Goal: Task Accomplishment & Management: Manage account settings

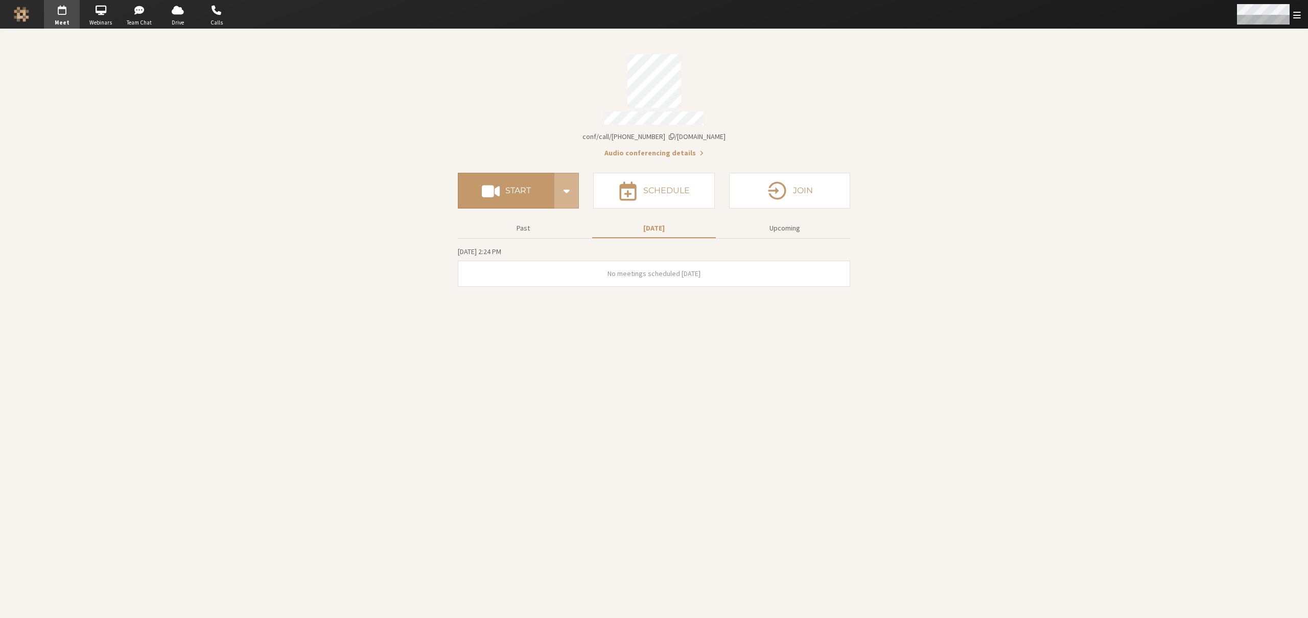
click at [1299, 18] on span "Open menu" at bounding box center [1298, 15] width 8 height 10
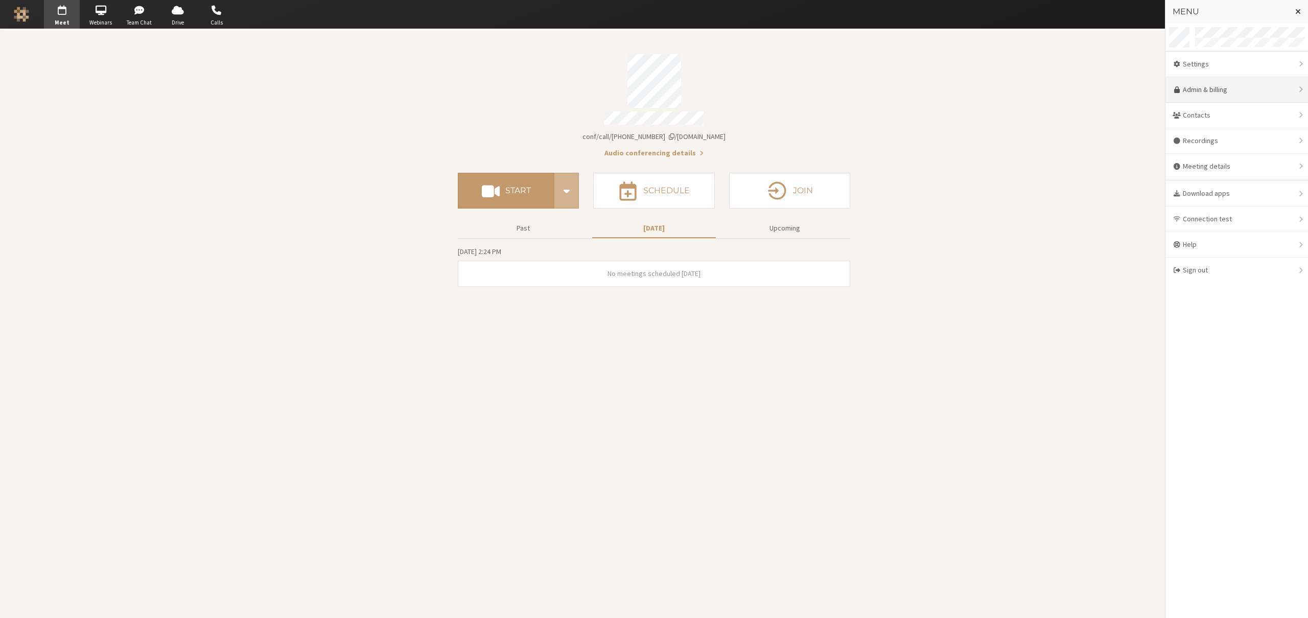
click at [1220, 90] on link "Admin & billing" at bounding box center [1237, 90] width 143 height 26
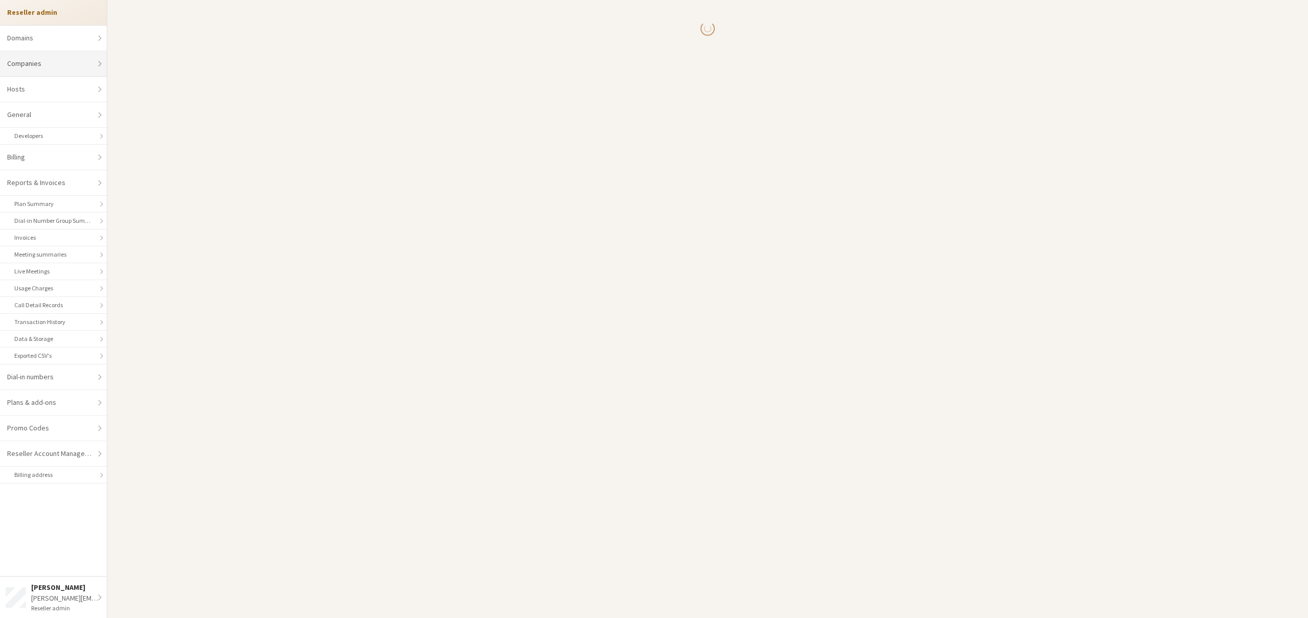
select select "10"
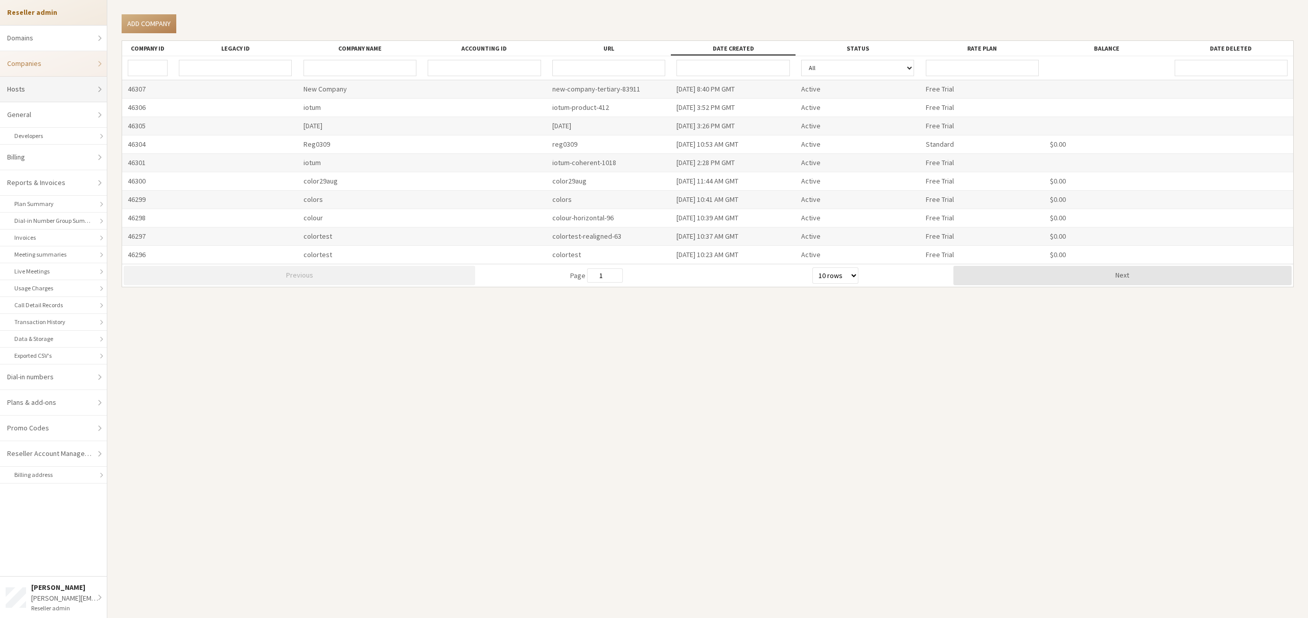
click at [52, 89] on link "Hosts" at bounding box center [53, 90] width 107 height 26
select select "25"
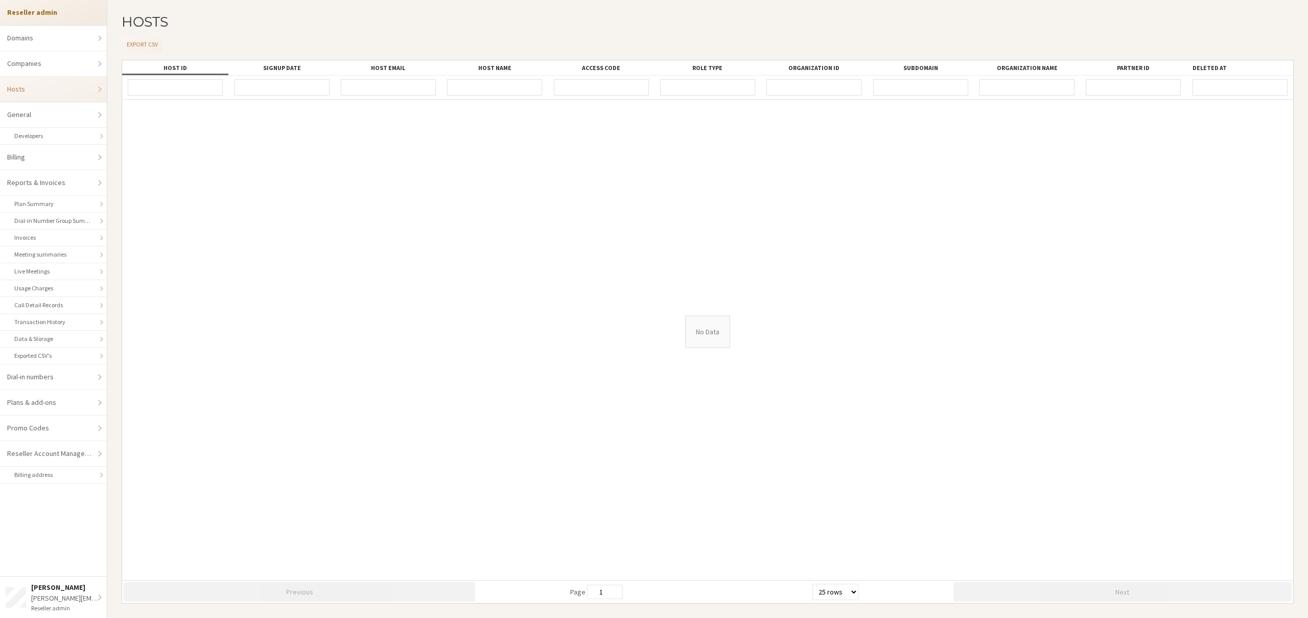
click at [52, 89] on link "Hosts" at bounding box center [53, 90] width 107 height 26
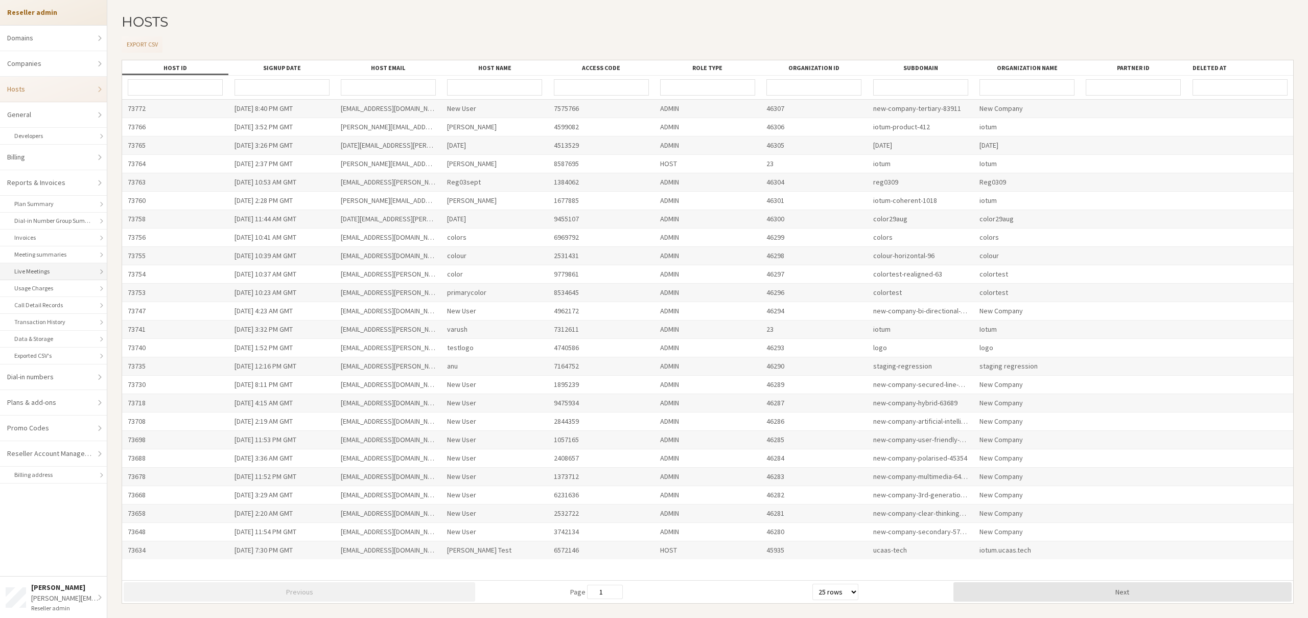
click at [49, 272] on link "Live Meetings" at bounding box center [53, 271] width 107 height 17
select select "25"
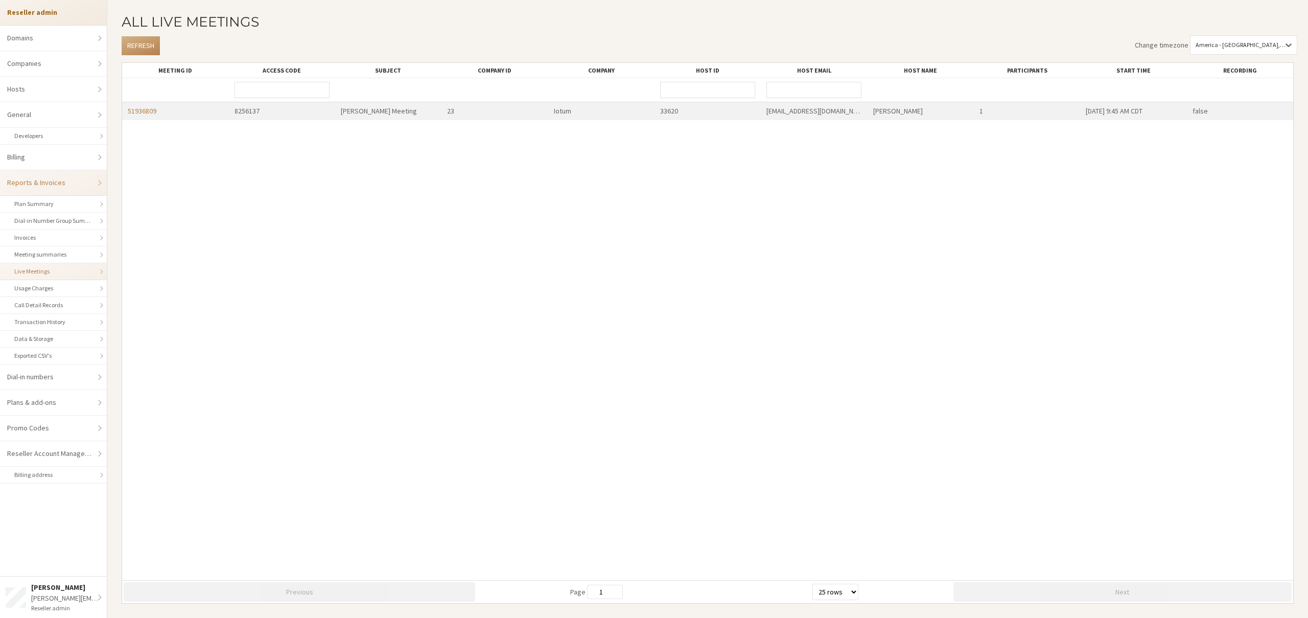
click at [141, 111] on link "51936809" at bounding box center [142, 110] width 29 height 9
click at [135, 45] on button "Refresh" at bounding box center [141, 45] width 38 height 19
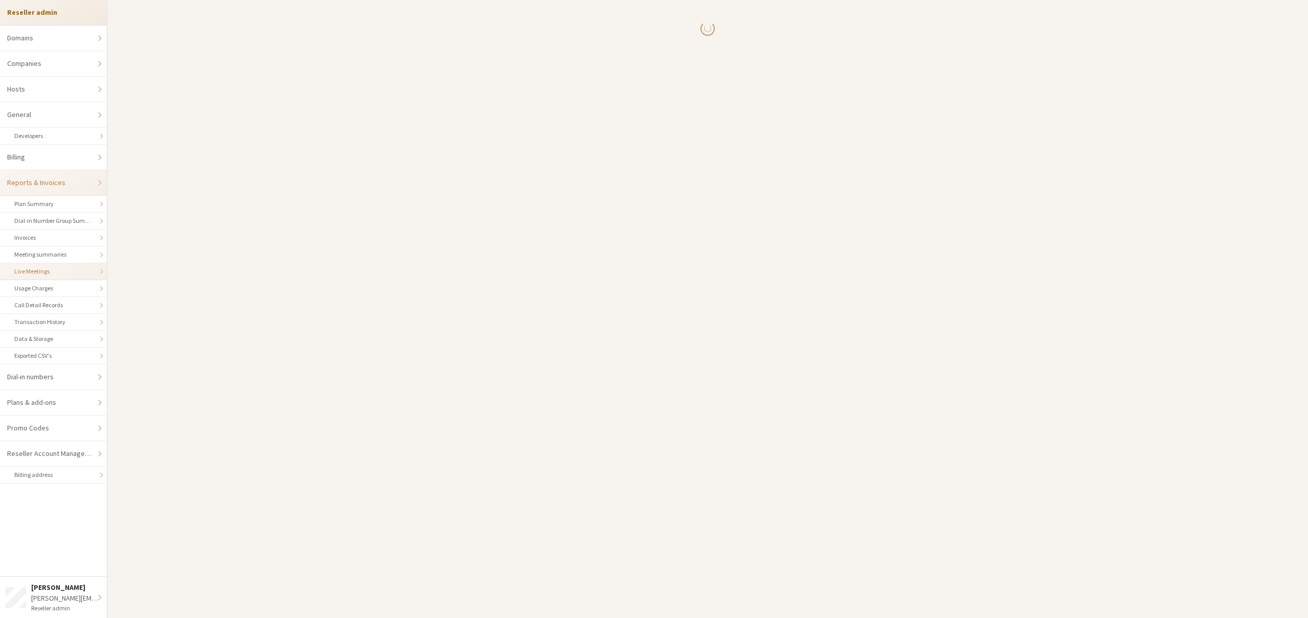
select select "25"
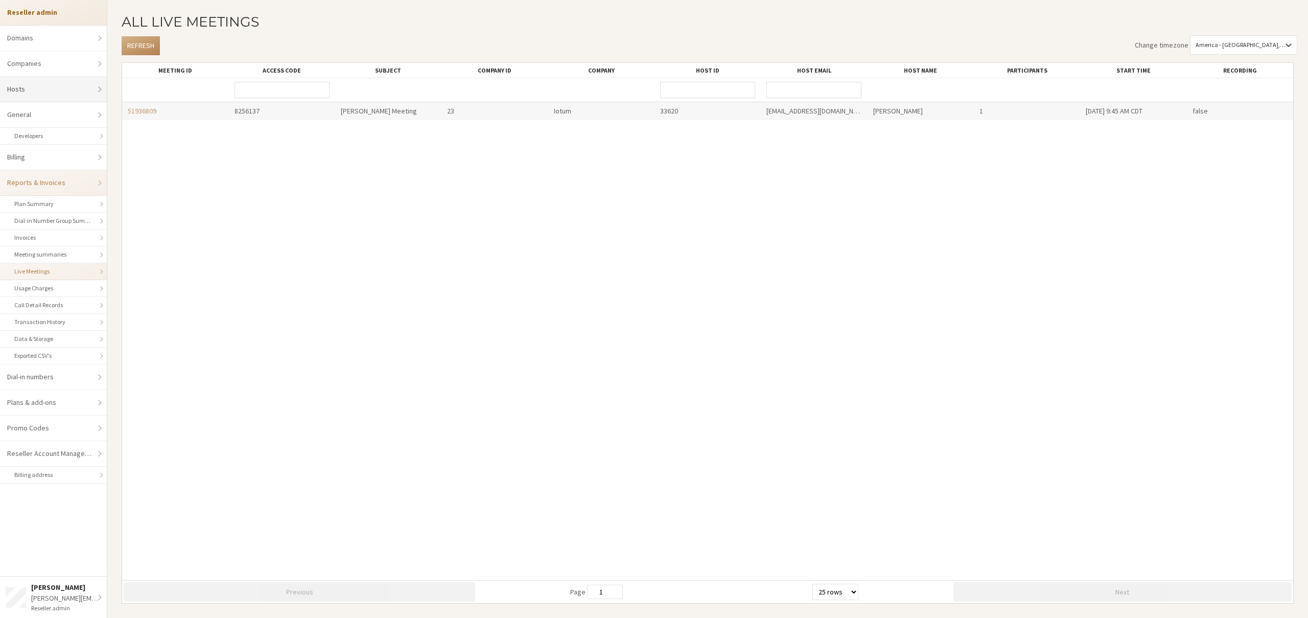
click at [65, 95] on link "Hosts" at bounding box center [53, 90] width 107 height 26
select select "25"
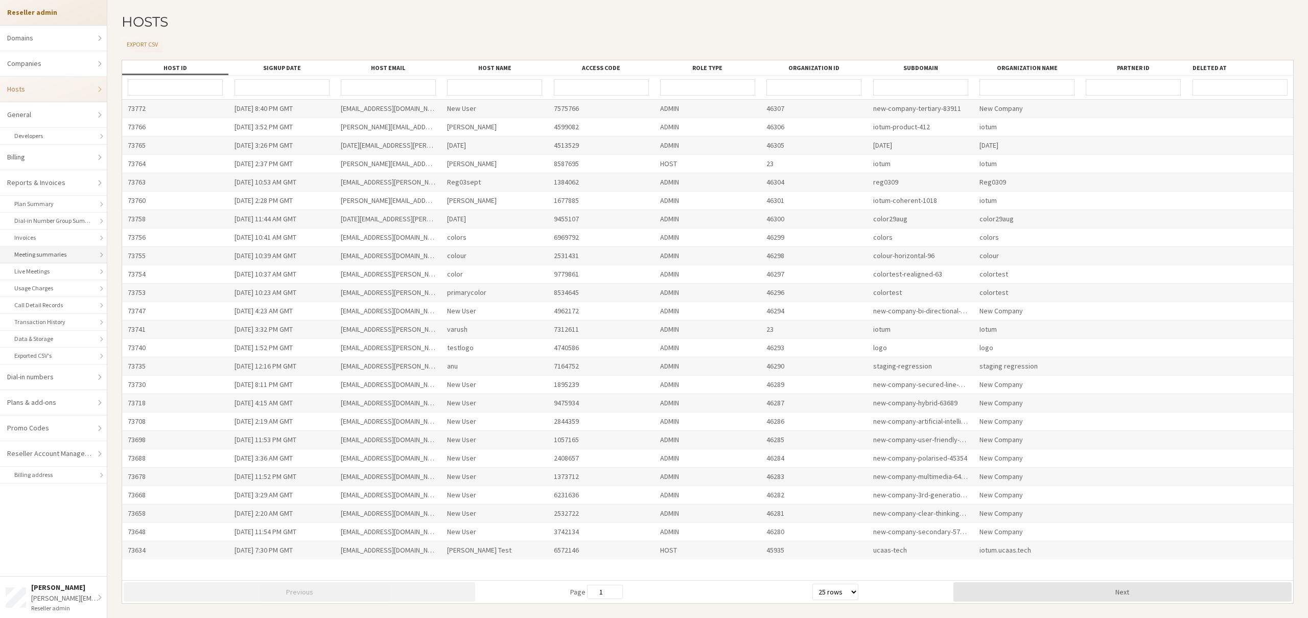
click at [41, 255] on link "Meeting summaries" at bounding box center [53, 254] width 107 height 17
select select "25"
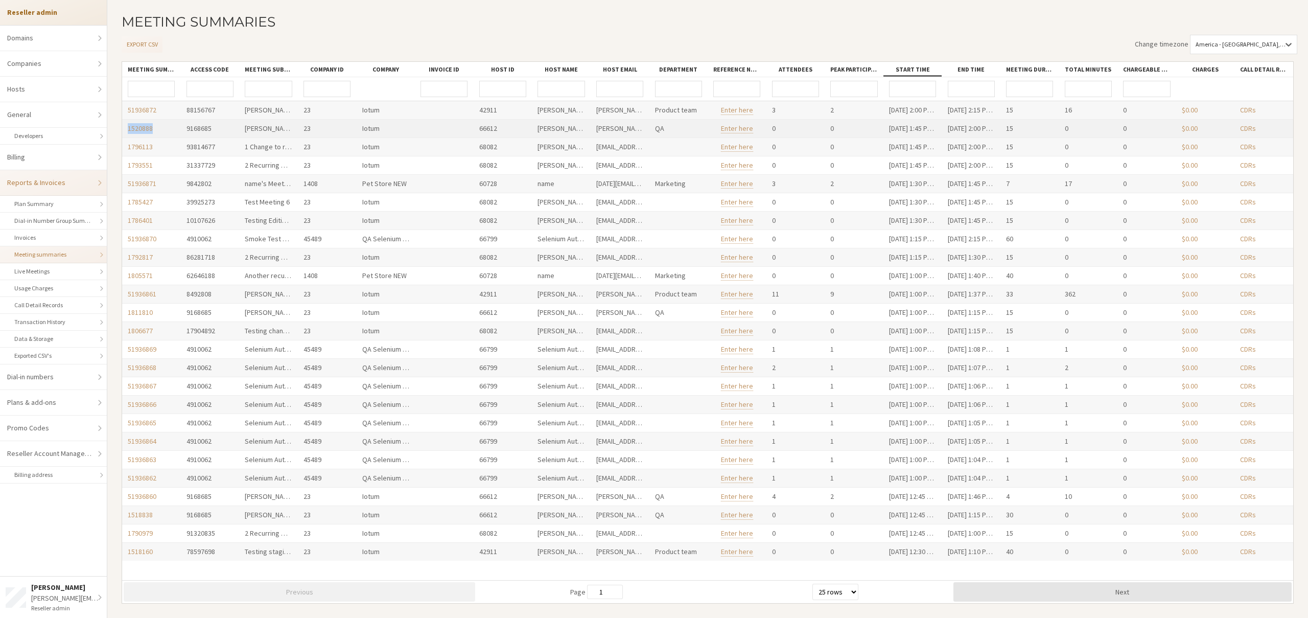
drag, startPoint x: 156, startPoint y: 129, endPoint x: 127, endPoint y: 131, distance: 28.7
click at [127, 131] on div "1520888" at bounding box center [151, 129] width 59 height 18
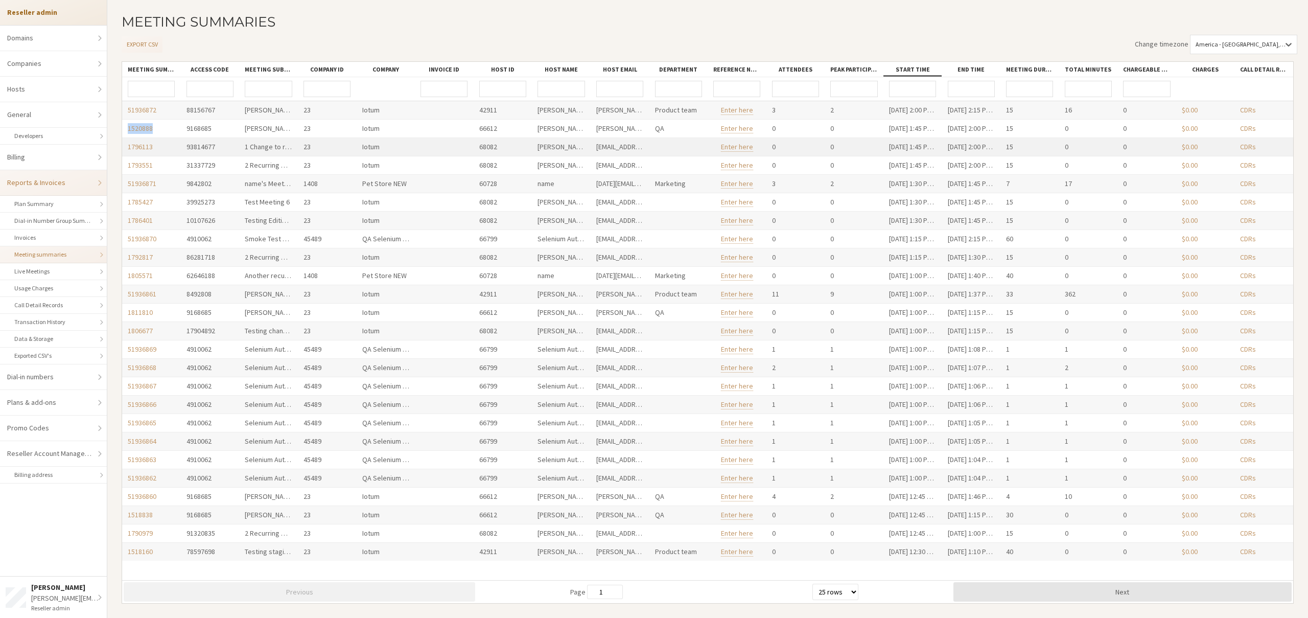
copy link "1520888"
click at [65, 596] on div "[PERSON_NAME][EMAIL_ADDRESS][DOMAIN_NAME]" at bounding box center [66, 598] width 71 height 11
click at [43, 534] on link "Go to dashboard" at bounding box center [68, 535] width 128 height 26
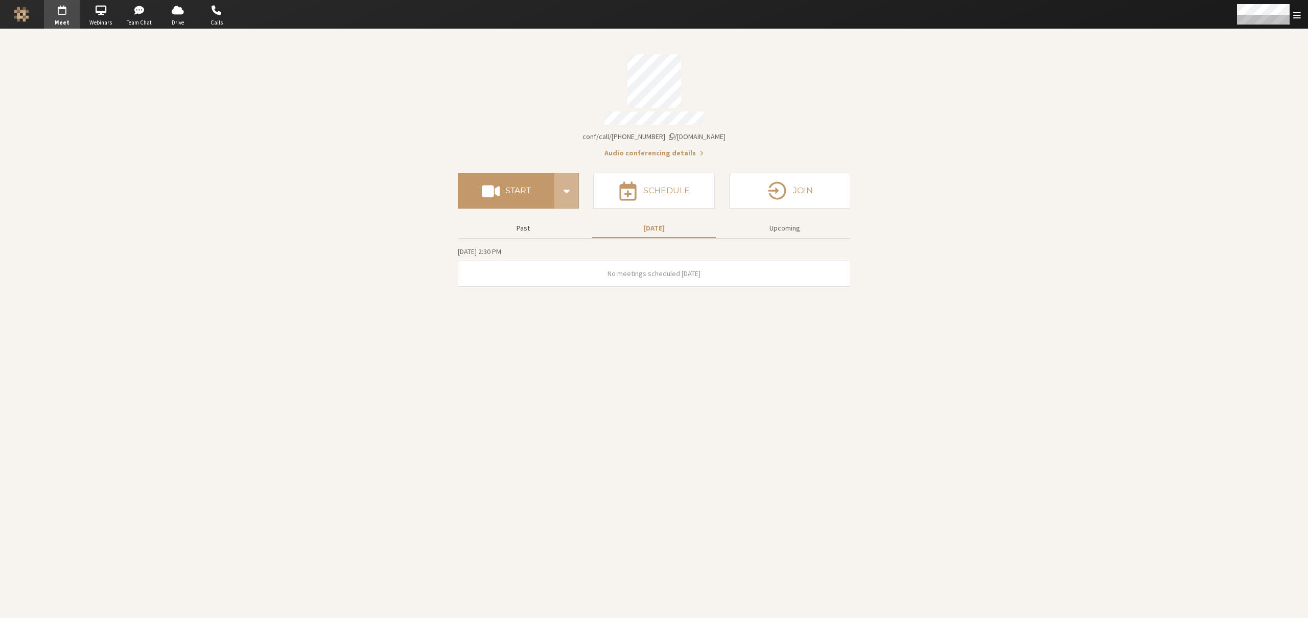
click at [526, 225] on button "Past" at bounding box center [524, 228] width 124 height 18
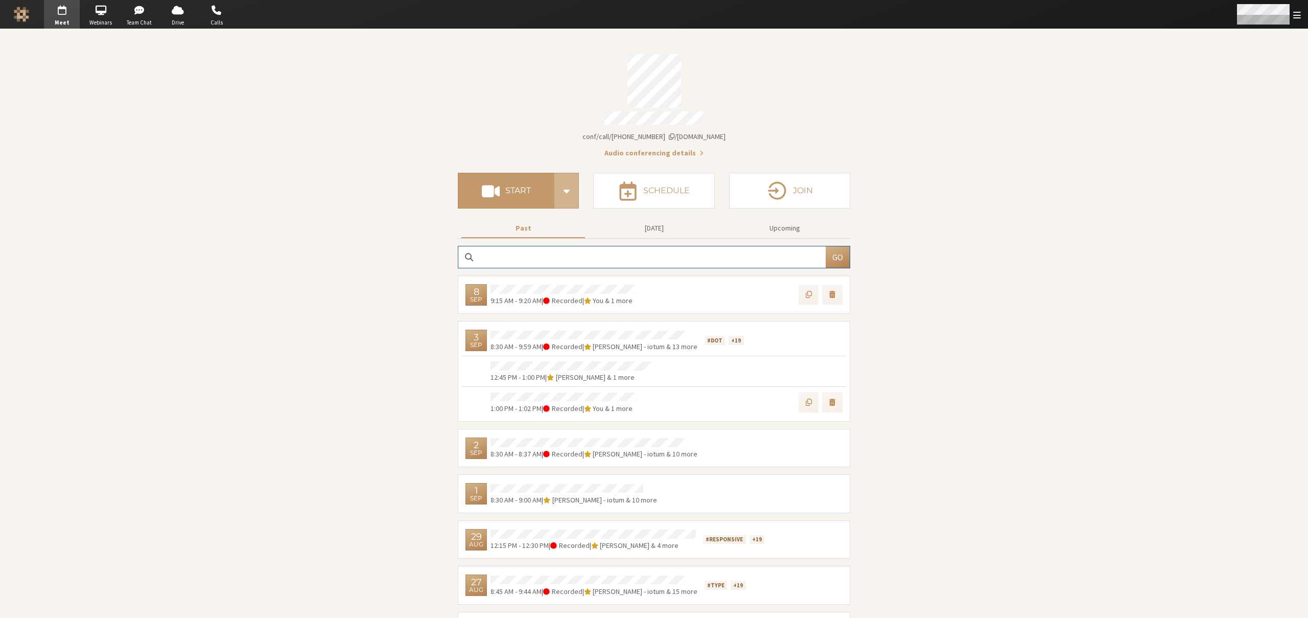
click at [1301, 21] on div "Open menu" at bounding box center [1268, 14] width 80 height 29
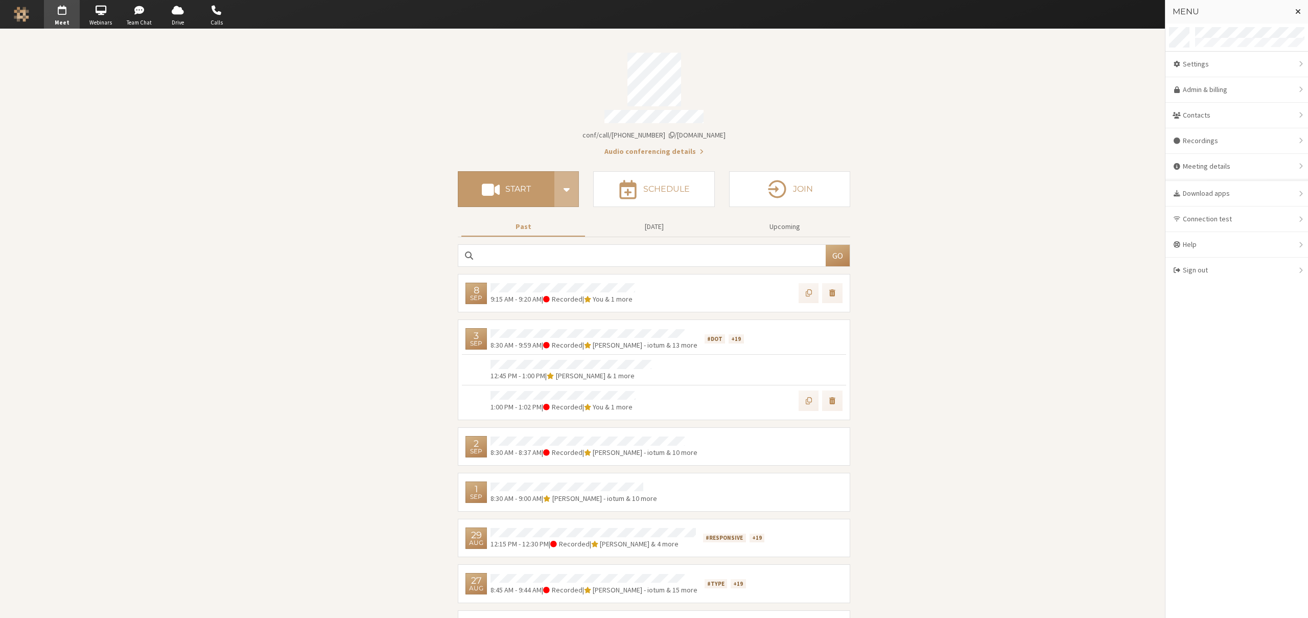
scroll to position [2, 0]
click at [1212, 91] on link "Admin & billing" at bounding box center [1237, 90] width 143 height 26
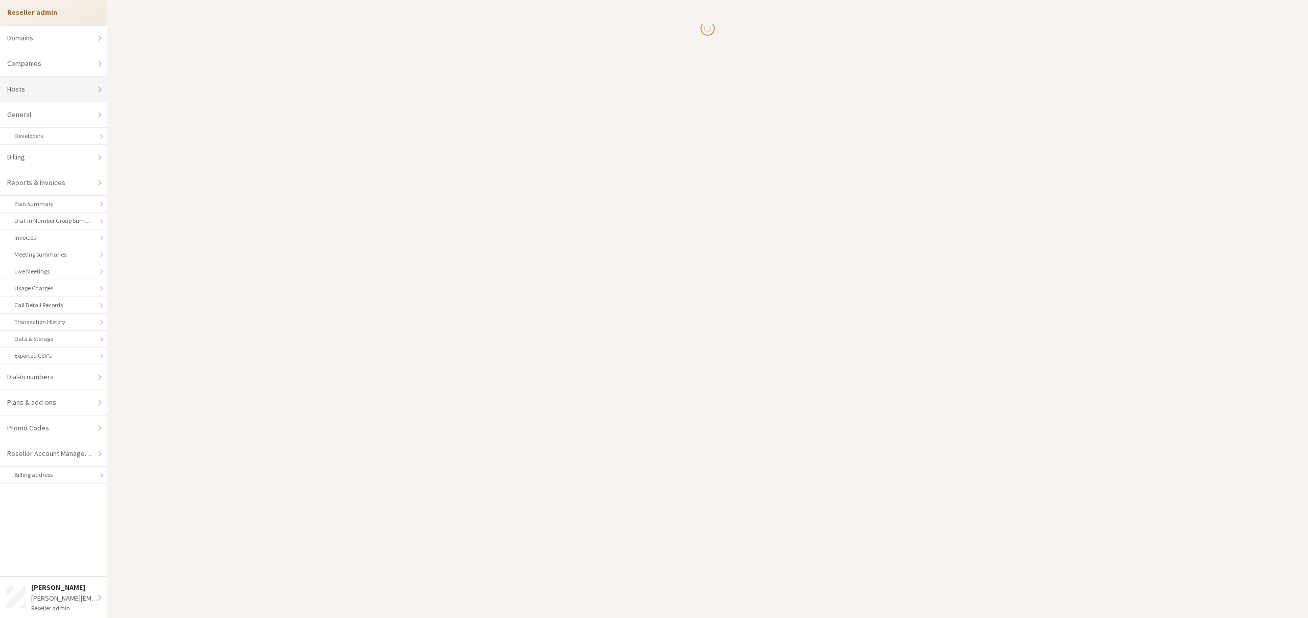
select select "10"
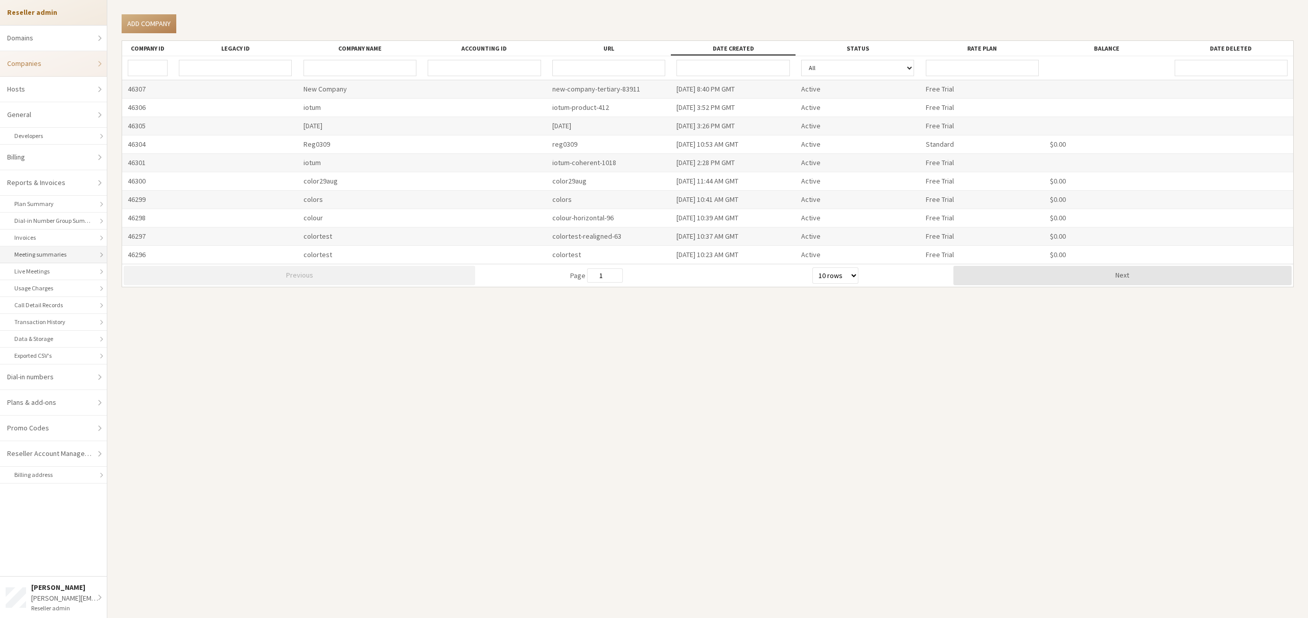
click at [27, 254] on link "Meeting summaries" at bounding box center [53, 254] width 107 height 17
select select "25"
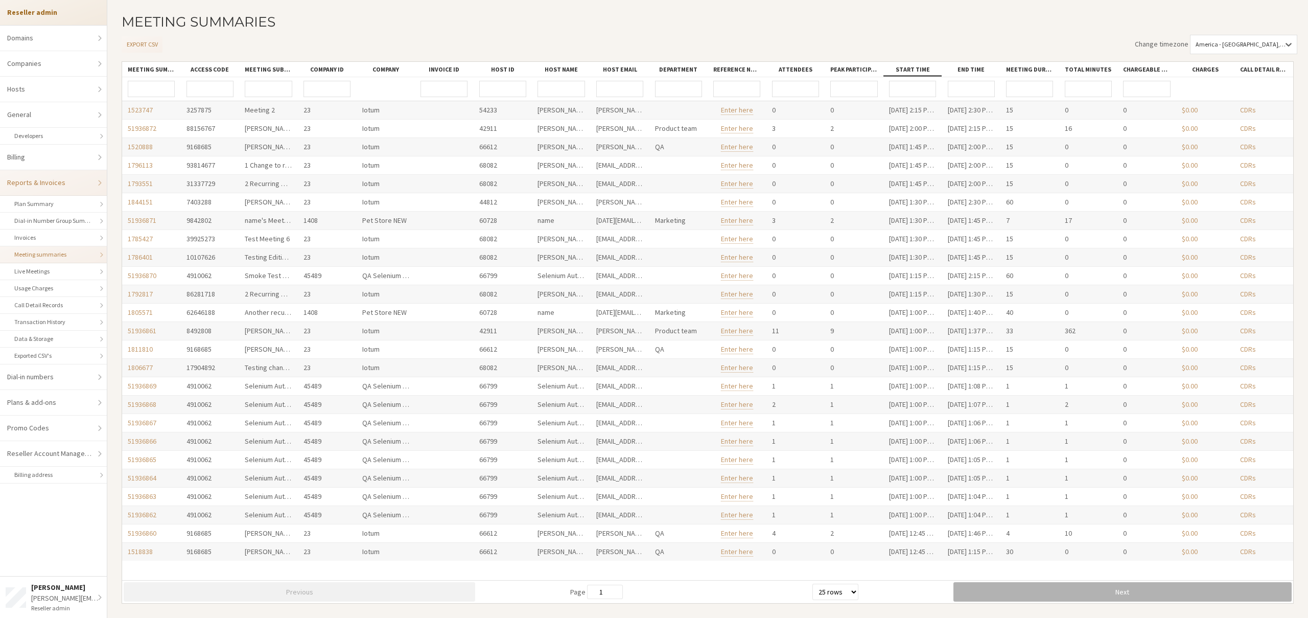
click at [1140, 596] on button "Next" at bounding box center [1123, 591] width 338 height 19
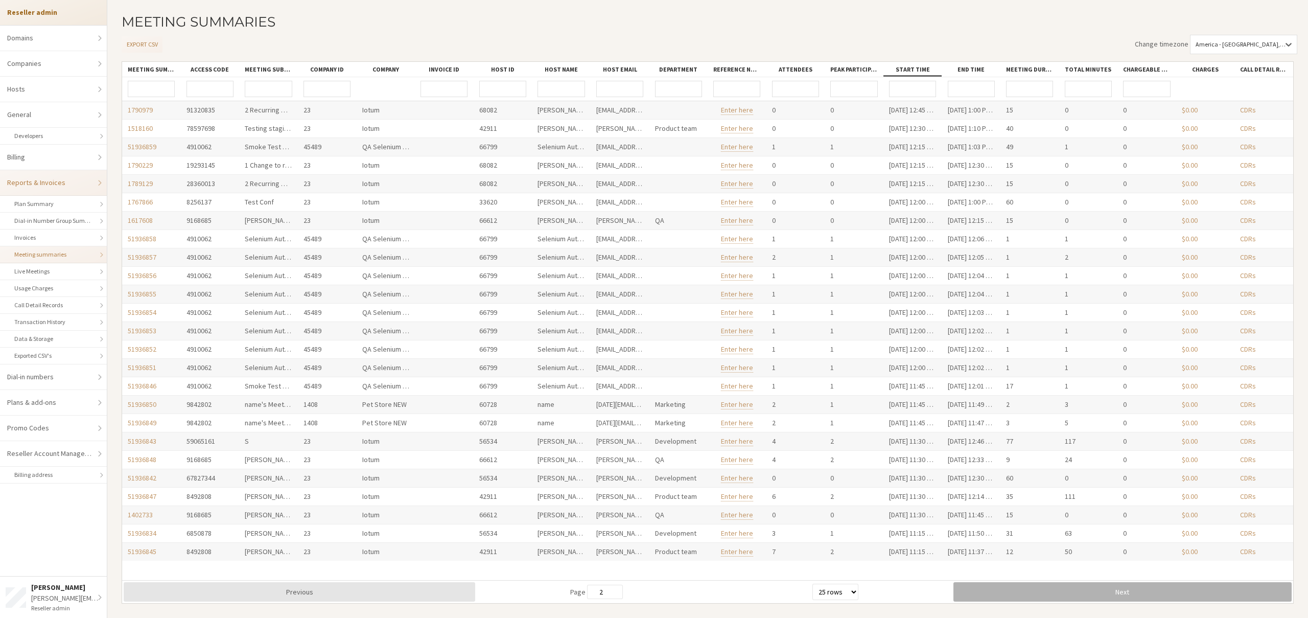
click at [1140, 596] on button "Next" at bounding box center [1123, 591] width 338 height 19
click at [1124, 593] on button "Next" at bounding box center [1123, 591] width 338 height 19
type input "4"
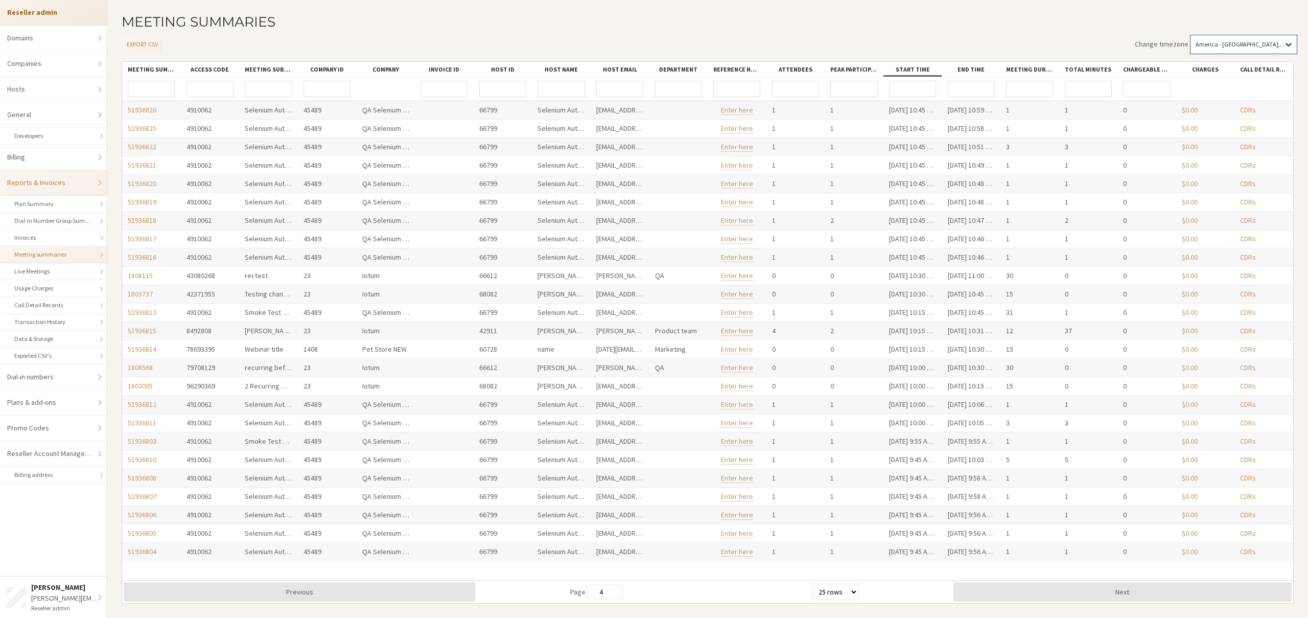
click at [1289, 42] on icon at bounding box center [1289, 44] width 10 height 10
click at [1190, 13] on div "Meeting summaries Export CSV Change timezone America - Chicago, (GMT -05:00) Me…" at bounding box center [707, 309] width 1201 height 618
click at [79, 585] on div "[PERSON_NAME]" at bounding box center [66, 587] width 71 height 11
click at [27, 529] on link "Go to dashboard" at bounding box center [68, 535] width 128 height 26
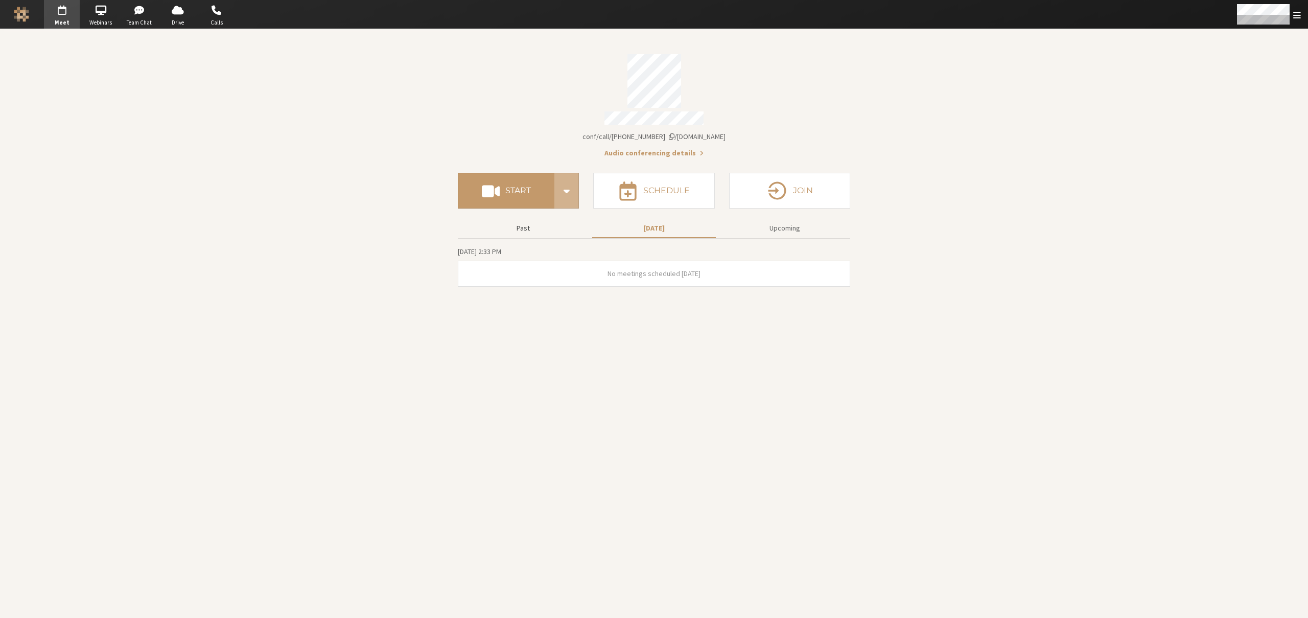
click at [516, 228] on button "Past" at bounding box center [524, 228] width 124 height 18
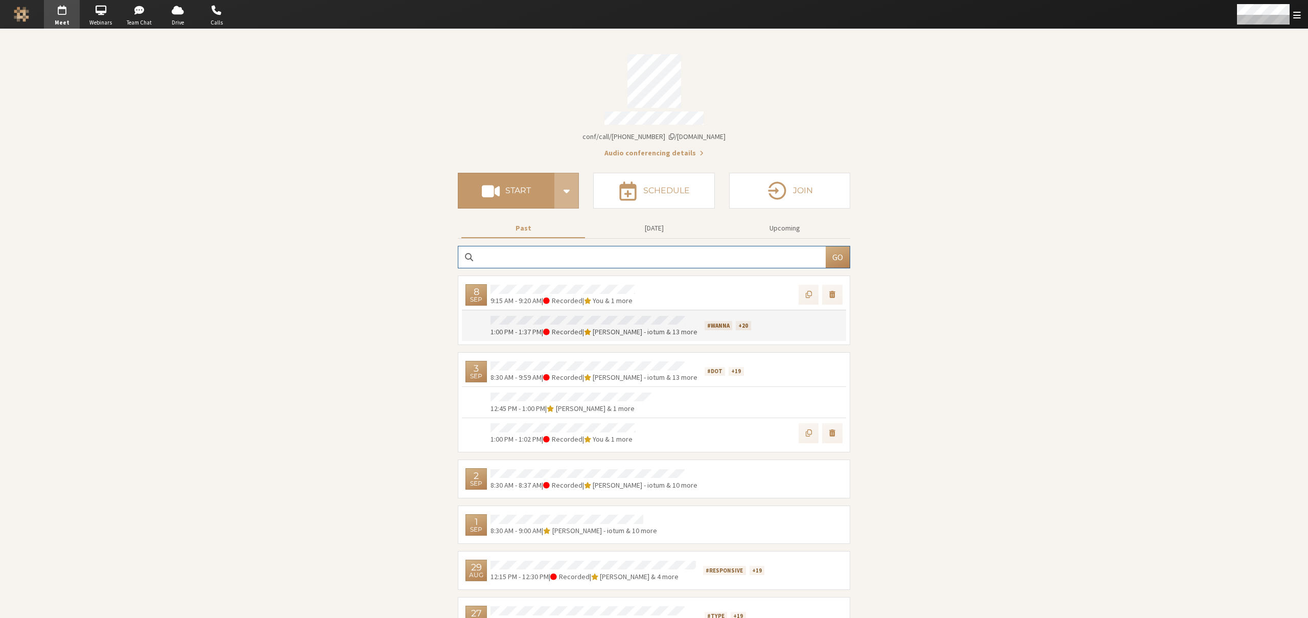
click at [761, 316] on div at bounding box center [800, 326] width 84 height 24
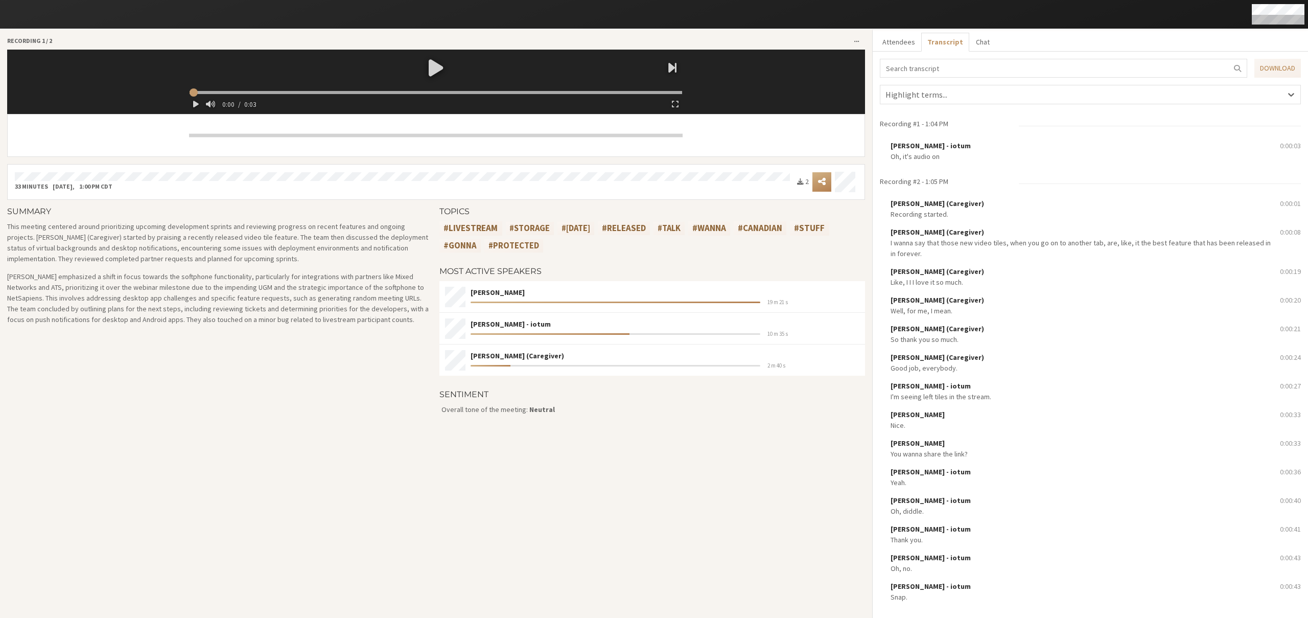
click at [1050, 70] on input "search" at bounding box center [1063, 68] width 367 height 19
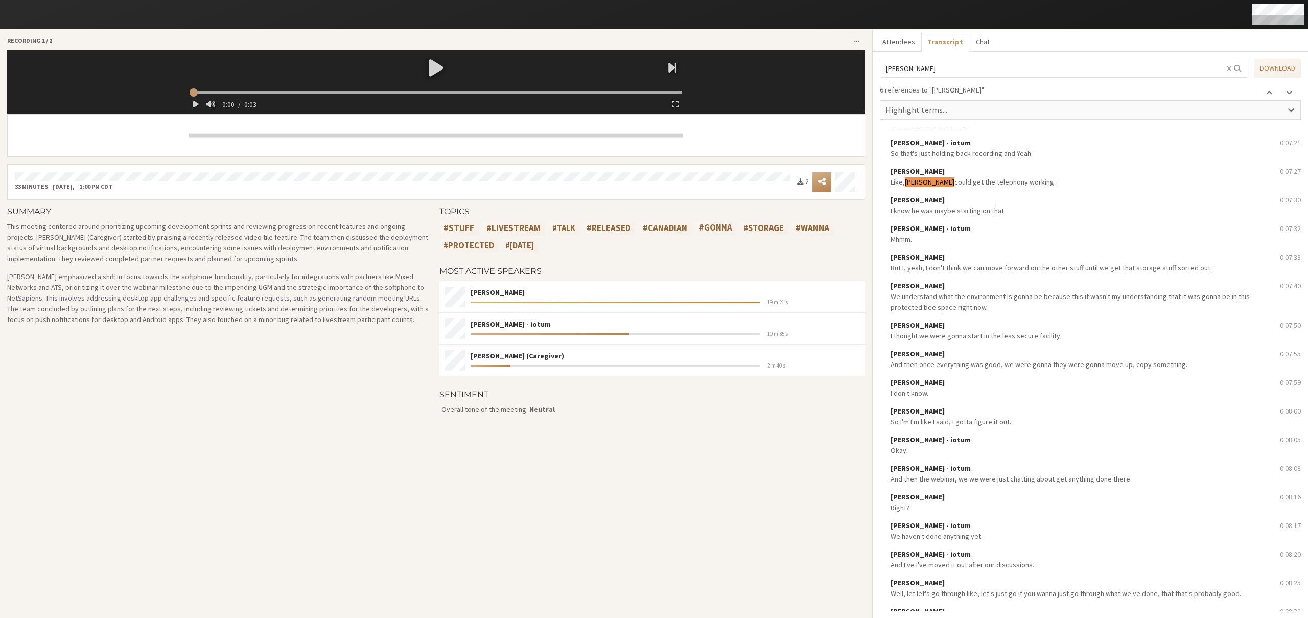
scroll to position [3716, 0]
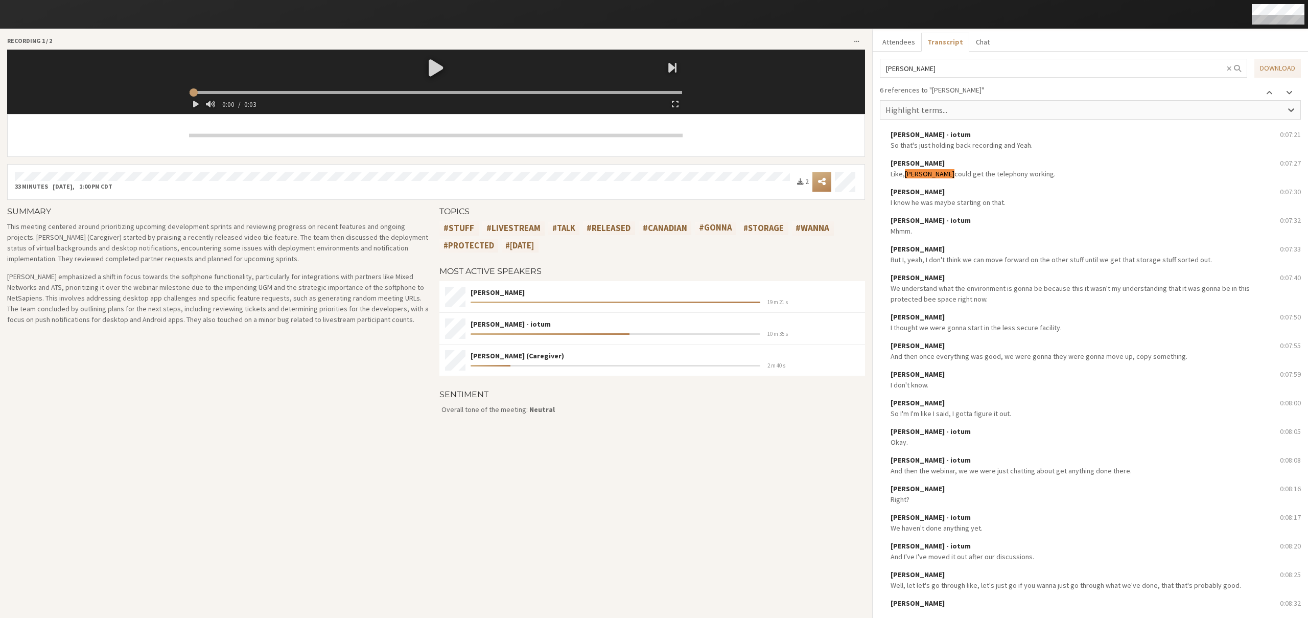
type input "chris"
click at [1291, 94] on span at bounding box center [1289, 92] width 7 height 8
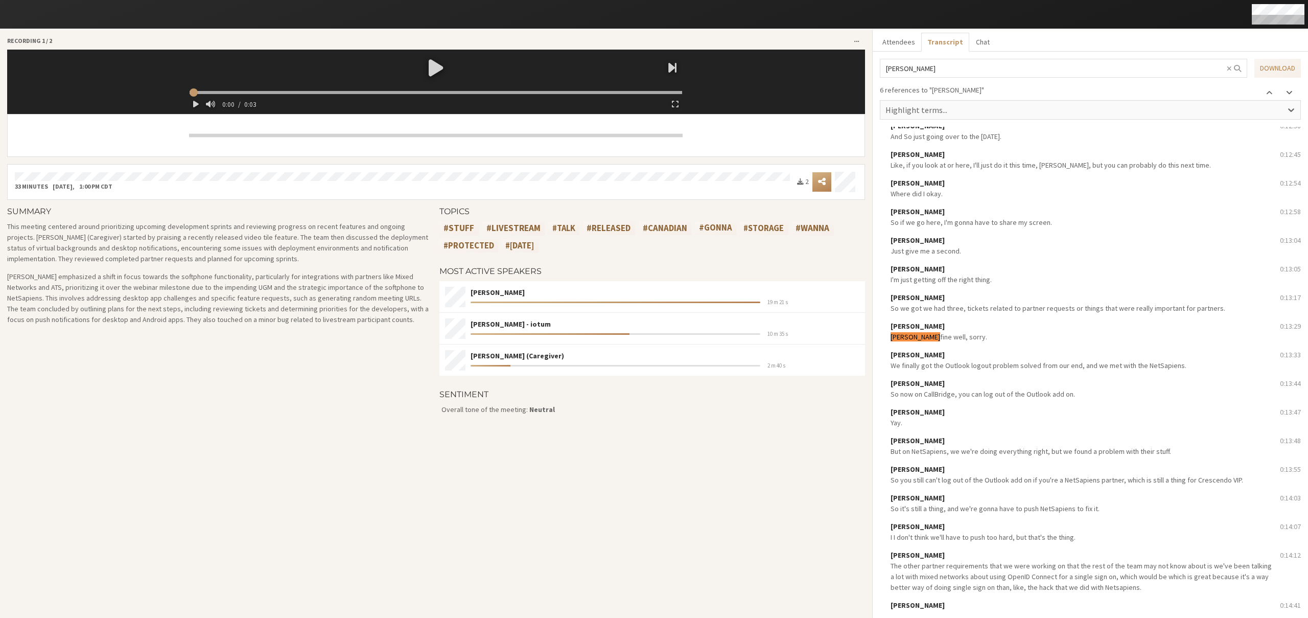
scroll to position [5835, 0]
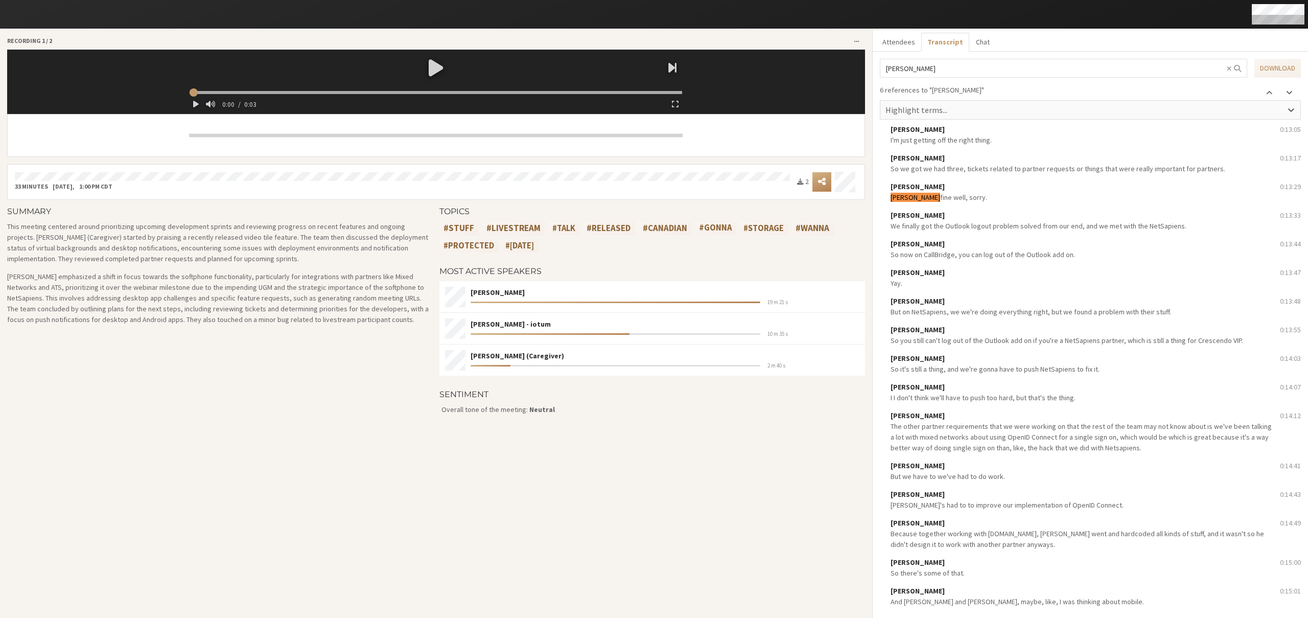
click at [1287, 91] on span at bounding box center [1289, 92] width 7 height 8
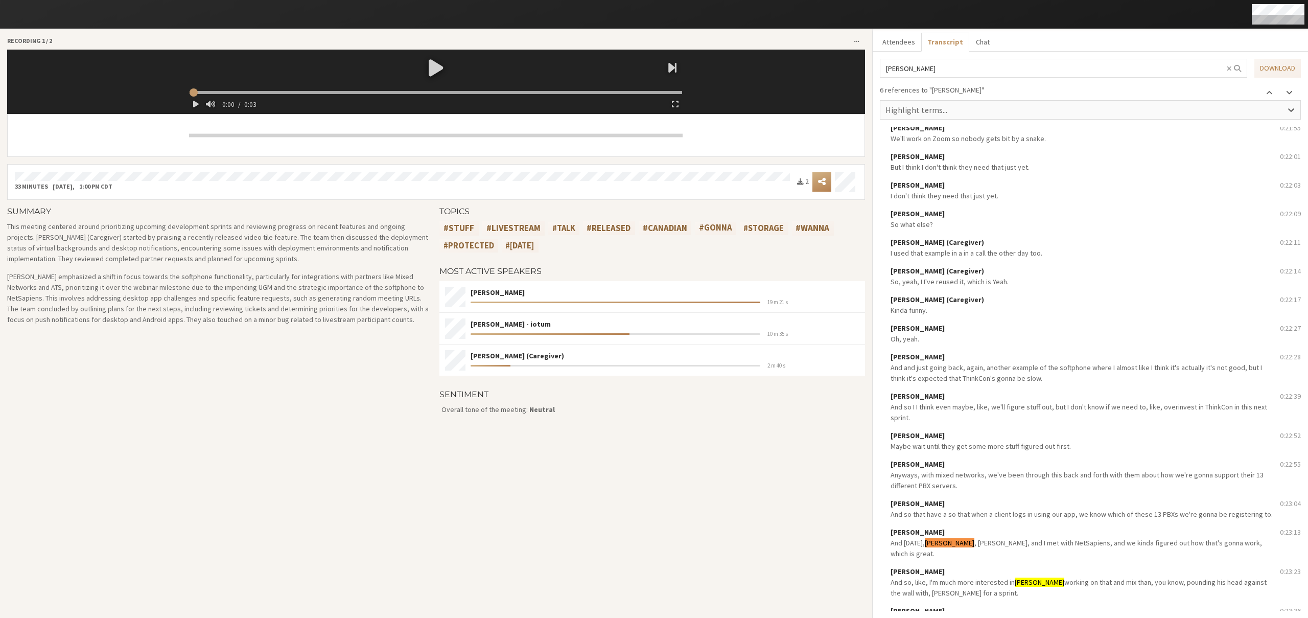
click at [1292, 90] on span at bounding box center [1289, 92] width 7 height 8
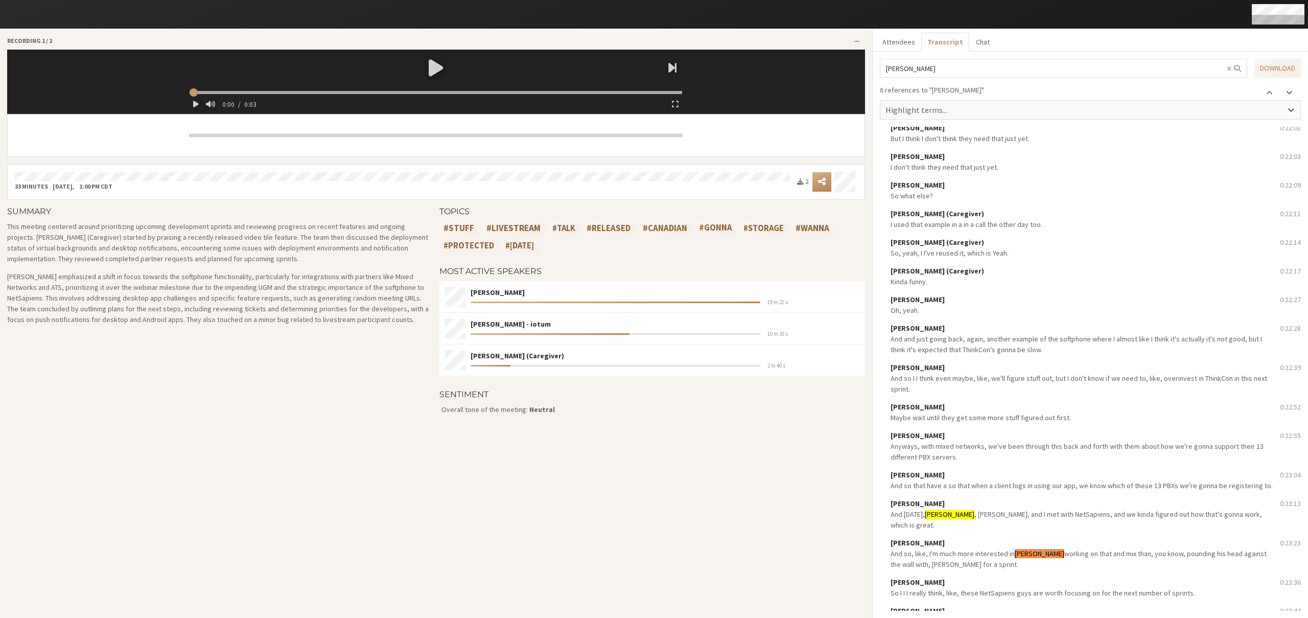
click at [1292, 90] on span at bounding box center [1289, 92] width 7 height 8
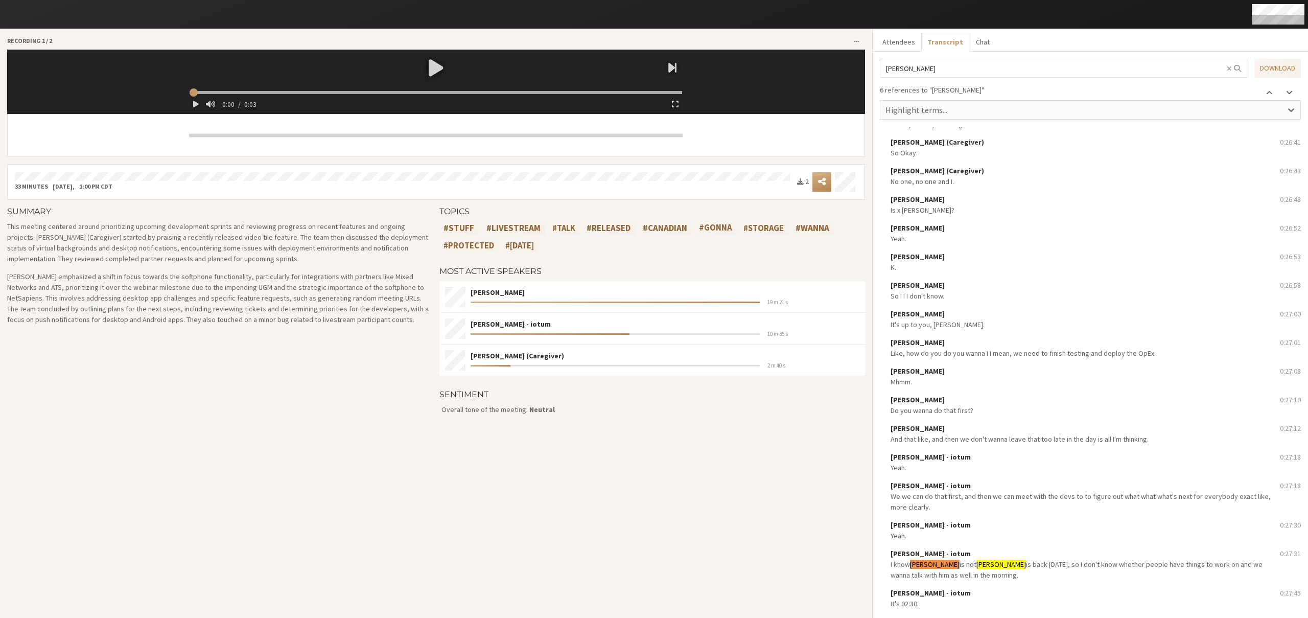
click at [1292, 90] on span at bounding box center [1289, 92] width 7 height 8
